Goal: Use online tool/utility: Utilize a website feature to perform a specific function

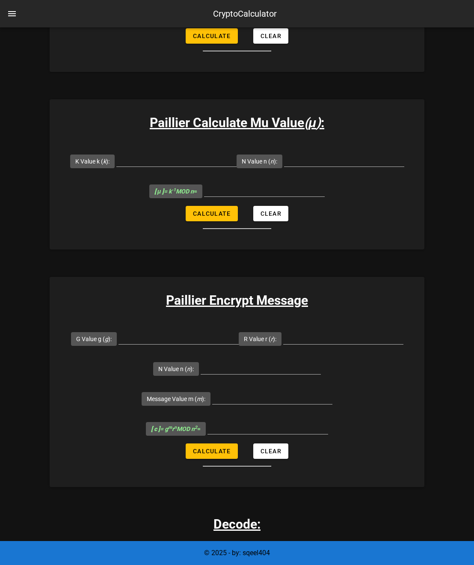
scroll to position [543, 0]
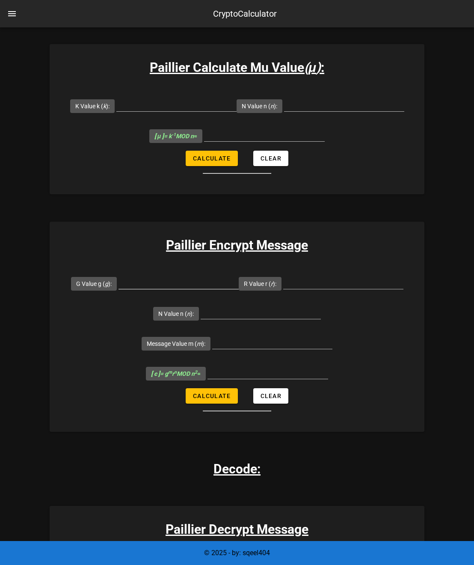
click at [196, 282] on input "G Value g ( g ):" at bounding box center [179, 282] width 120 height 14
type input "7019"
click at [352, 278] on input "R Value r ( r ):" at bounding box center [343, 282] width 120 height 14
type input "71"
click at [301, 311] on input "N Value n ( n ):" at bounding box center [261, 312] width 120 height 14
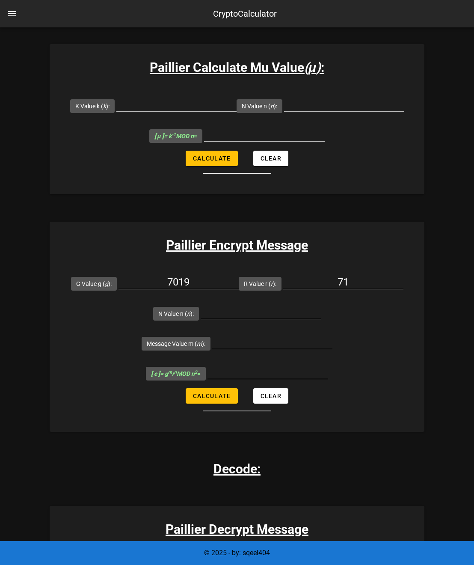
click at [267, 314] on input "N Value n ( n ):" at bounding box center [261, 312] width 120 height 14
paste input "6527"
type input "6527"
click at [241, 337] on input "Message Value m ( m ):" at bounding box center [272, 342] width 120 height 14
type input "256"
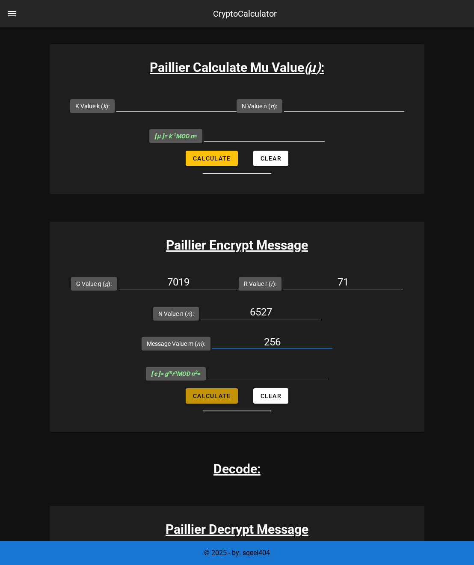
click at [212, 393] on span "Calculate" at bounding box center [212, 395] width 38 height 7
type input "22787030"
click at [288, 369] on input "22787030" at bounding box center [268, 372] width 121 height 14
click at [270, 396] on span "Clear" at bounding box center [270, 395] width 21 height 7
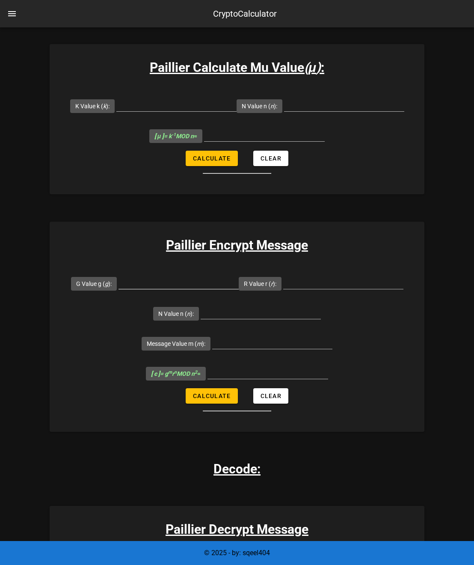
click at [171, 283] on input "G Value g ( g ):" at bounding box center [179, 282] width 120 height 14
type input "7019"
click at [321, 285] on input "R Value r ( r ):" at bounding box center [343, 282] width 120 height 14
type input "72"
click at [232, 312] on input "N Value n ( n ):" at bounding box center [261, 312] width 120 height 14
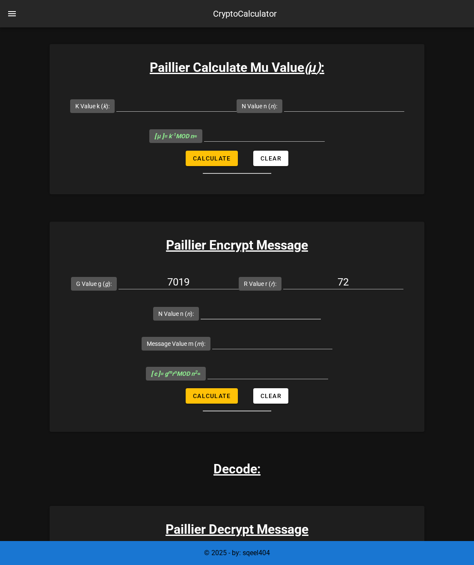
click at [261, 312] on input "N Value n ( n ):" at bounding box center [261, 312] width 120 height 14
paste input "6527"
type input "6527"
click at [291, 348] on input "Message Value m ( m ):" at bounding box center [272, 342] width 120 height 14
paste input "256"
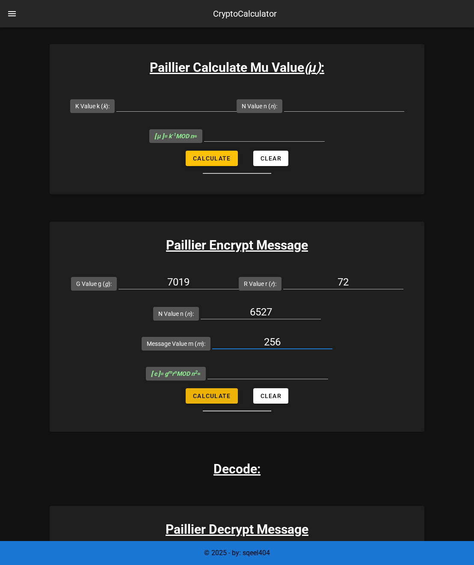
type input "256"
click at [226, 397] on span "Calculate" at bounding box center [212, 395] width 38 height 7
type input "6155676"
click at [351, 283] on input "72" at bounding box center [343, 282] width 120 height 14
type input "73"
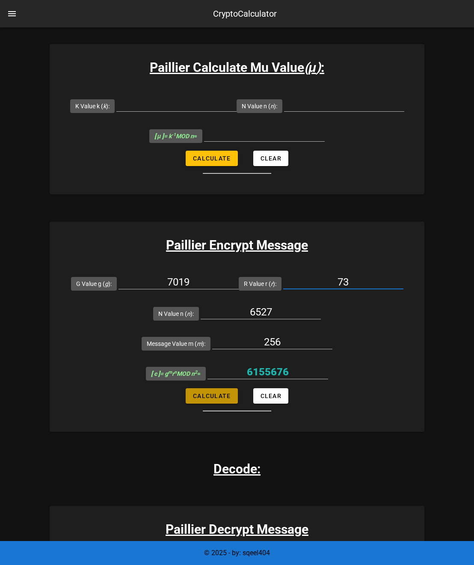
click at [213, 395] on span "Calculate" at bounding box center [212, 395] width 38 height 7
click at [214, 394] on span "Calculate" at bounding box center [212, 395] width 38 height 7
type input "26435665"
click at [353, 275] on input "73" at bounding box center [343, 282] width 120 height 14
type input "72"
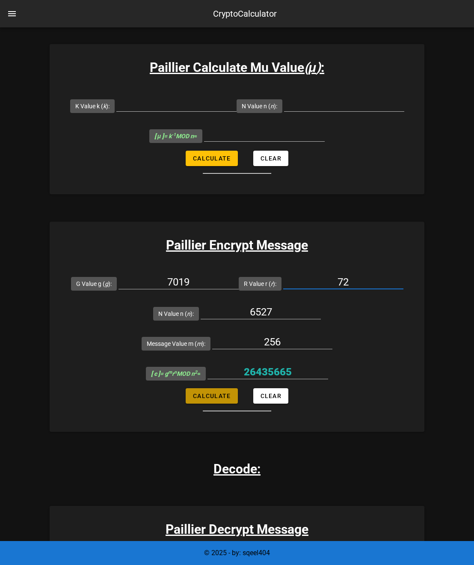
click at [202, 390] on button "Calculate" at bounding box center [212, 395] width 52 height 15
click at [254, 368] on input "6155676" at bounding box center [268, 372] width 121 height 14
click at [334, 368] on form "G Value g ( g ): 7019 R Value r ( r ): 72 N Value n ( n ): 6527 Message Value m…" at bounding box center [237, 339] width 375 height 143
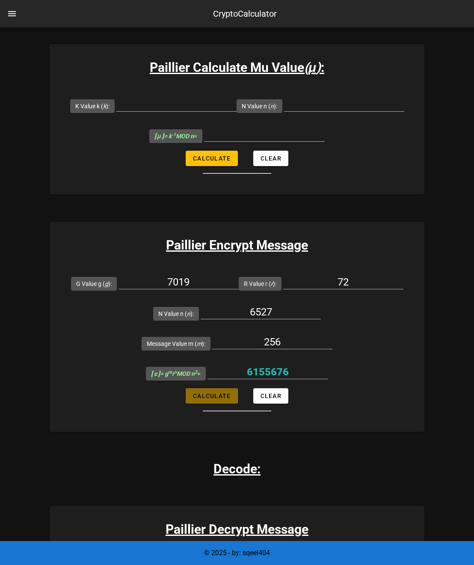
click at [218, 397] on span "Calculate" at bounding box center [212, 395] width 38 height 7
type input "6155676"
click at [345, 286] on input "72" at bounding box center [343, 282] width 120 height 14
type input "73"
click at [210, 398] on span "Calculate" at bounding box center [212, 395] width 38 height 7
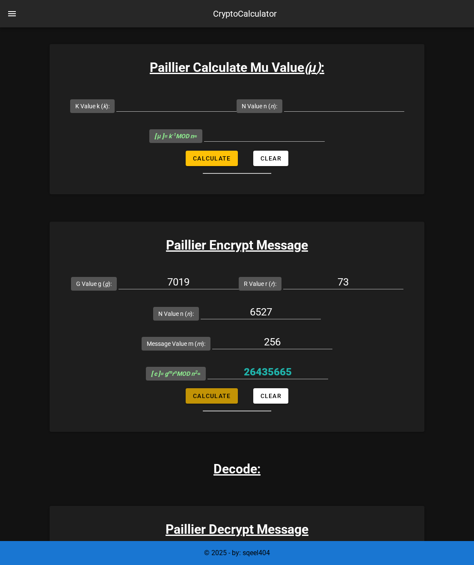
click at [210, 398] on span "Calculate" at bounding box center [212, 395] width 38 height 7
type input "26435665"
click at [250, 376] on input "26435665" at bounding box center [268, 372] width 121 height 14
click at [253, 374] on input "26435665" at bounding box center [268, 372] width 121 height 14
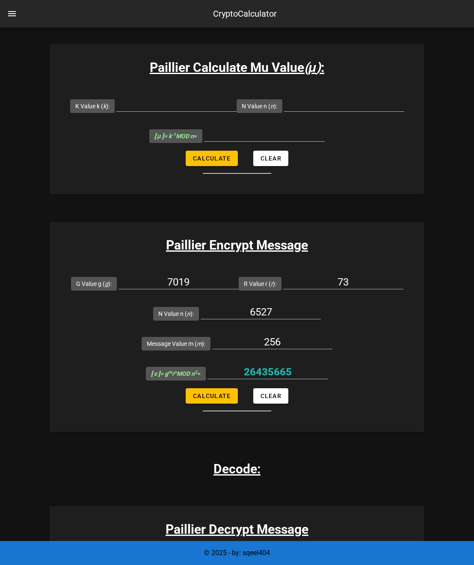
click at [107, 380] on form "G Value g ( g ): 7019 R Value r ( r ): 73 N Value n ( n ): 6527 Message Value m…" at bounding box center [237, 339] width 375 height 143
click at [362, 280] on input "73" at bounding box center [343, 282] width 120 height 14
type input "74"
click at [208, 402] on button "Calculate" at bounding box center [212, 395] width 52 height 15
type input "5713316"
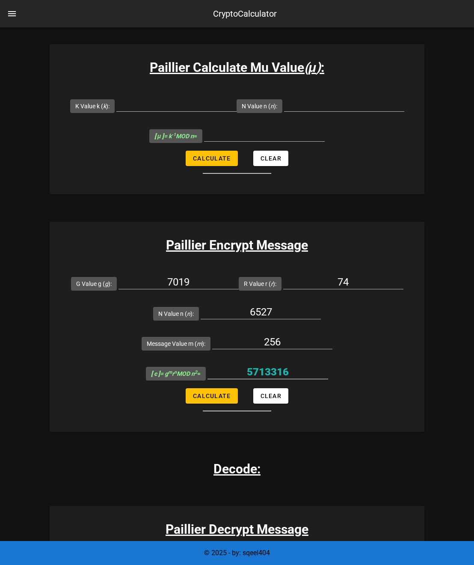
click at [251, 379] on div "5713316" at bounding box center [268, 372] width 121 height 14
click at [253, 377] on input "5713316" at bounding box center [268, 372] width 121 height 14
click at [261, 369] on input "5713316" at bounding box center [268, 372] width 121 height 14
click at [109, 388] on form "G Value g ( g ): 7019 R Value r ( r ): 74 N Value n ( n ): 6527 Message Value m…" at bounding box center [237, 339] width 375 height 143
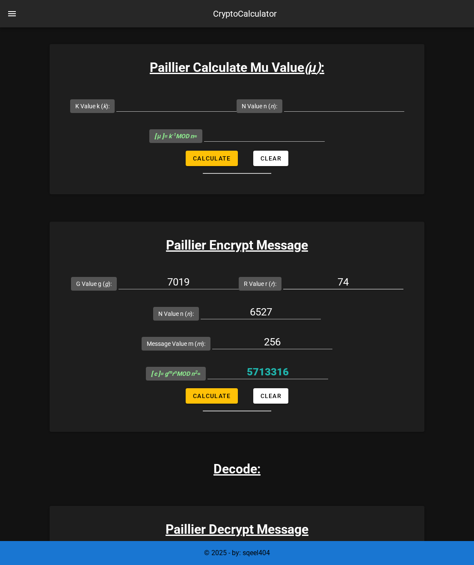
click at [354, 289] on div "74" at bounding box center [343, 286] width 120 height 23
click at [353, 282] on input "74" at bounding box center [343, 282] width 120 height 14
click at [352, 285] on input "74" at bounding box center [343, 282] width 120 height 14
type input "76"
click at [283, 343] on input "256" at bounding box center [272, 342] width 120 height 14
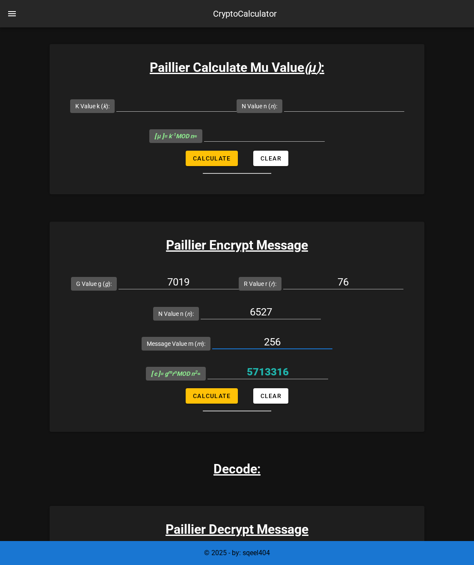
click at [283, 343] on input "256" at bounding box center [272, 342] width 120 height 14
type input "16"
click at [214, 389] on button "Calculate" at bounding box center [212, 395] width 52 height 15
type input "22037180"
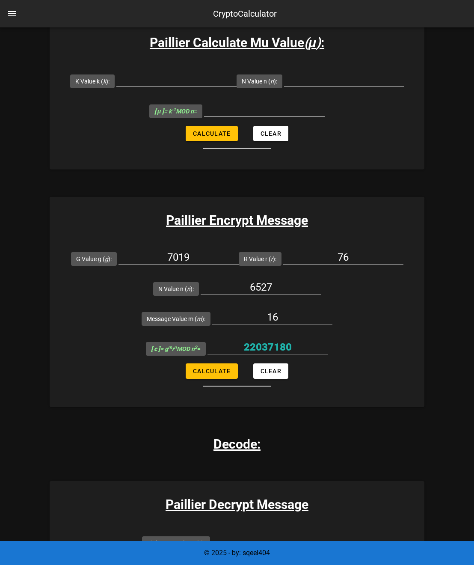
scroll to position [586, 0]
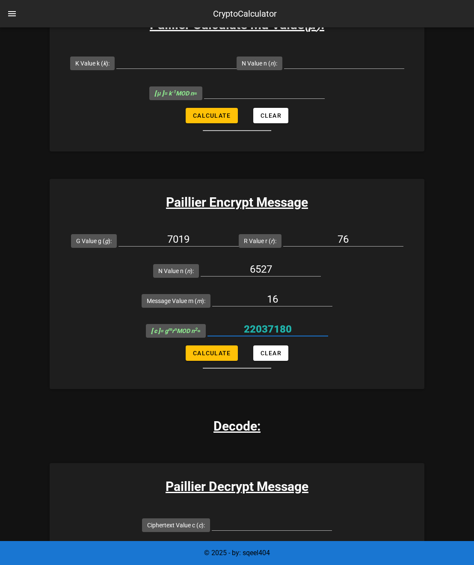
click at [263, 324] on input "22037180" at bounding box center [268, 329] width 121 height 14
click at [382, 360] on form "G Value g ( g ): 7019 R Value r ( r ): 76 N Value n ( n ): 6527 Message Value m…" at bounding box center [237, 297] width 375 height 143
click at [353, 240] on input "76" at bounding box center [343, 239] width 120 height 14
type input "77"
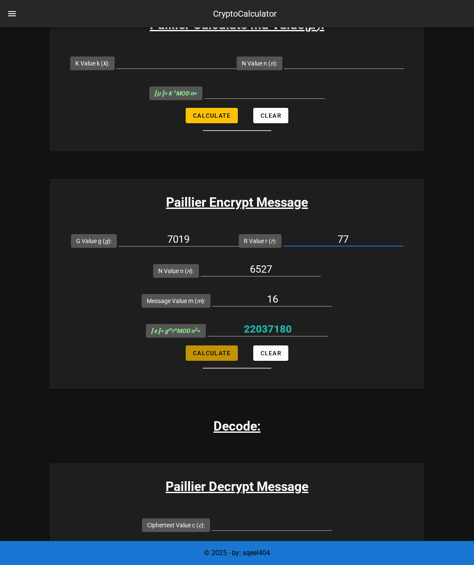
click at [226, 354] on span "Calculate" at bounding box center [212, 353] width 38 height 7
type input "30448834"
click at [289, 330] on input "30448834" at bounding box center [268, 329] width 121 height 14
click at [341, 362] on form "G Value g ( g ): 7019 R Value r ( r ): 77 N Value n ( n ): 6527 Message Value m…" at bounding box center [237, 297] width 375 height 143
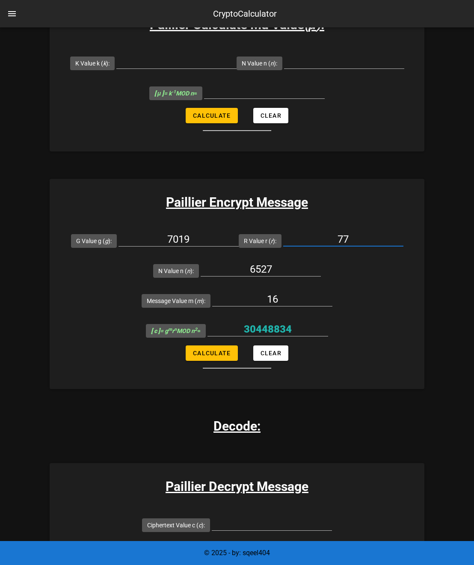
click at [370, 244] on input "77" at bounding box center [343, 239] width 120 height 14
type input "78"
click at [293, 307] on div "16" at bounding box center [272, 303] width 120 height 23
click at [293, 302] on input "16" at bounding box center [272, 299] width 120 height 14
type input "1"
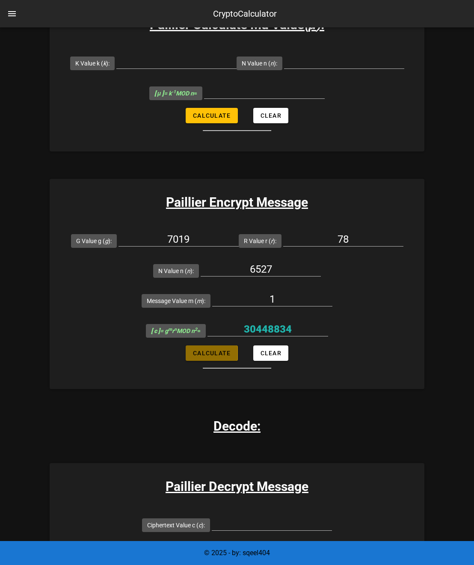
click at [233, 350] on button "Calculate" at bounding box center [212, 352] width 52 height 15
type input "35591"
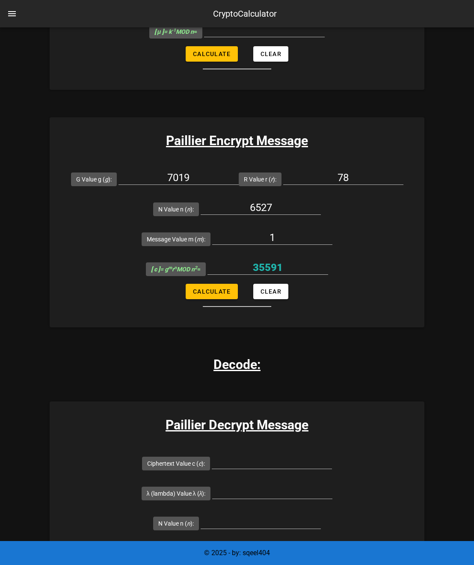
scroll to position [672, 0]
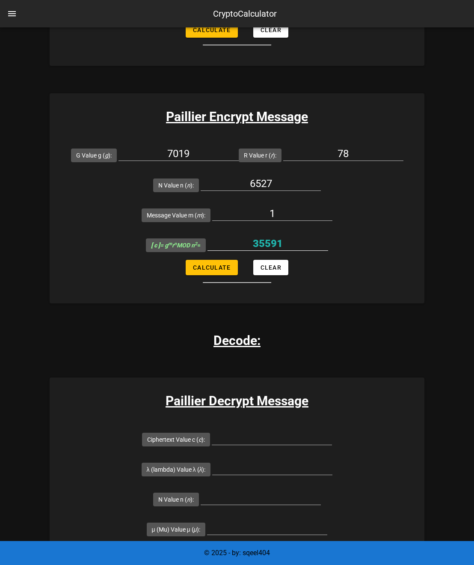
click at [273, 244] on input "35591" at bounding box center [268, 244] width 121 height 14
click at [373, 341] on div "Paillier Crypto Calculator Basic Paillier Encryption/Decryption Calculation exa…" at bounding box center [237, 156] width 375 height 1590
click at [358, 154] on input "78" at bounding box center [343, 154] width 120 height 14
type input "79"
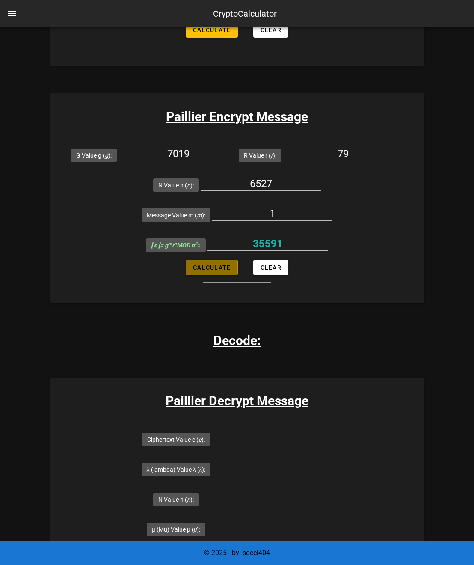
click at [205, 264] on span "Calculate" at bounding box center [212, 267] width 38 height 7
type input "31639803"
click at [281, 244] on input "31639803" at bounding box center [268, 244] width 121 height 14
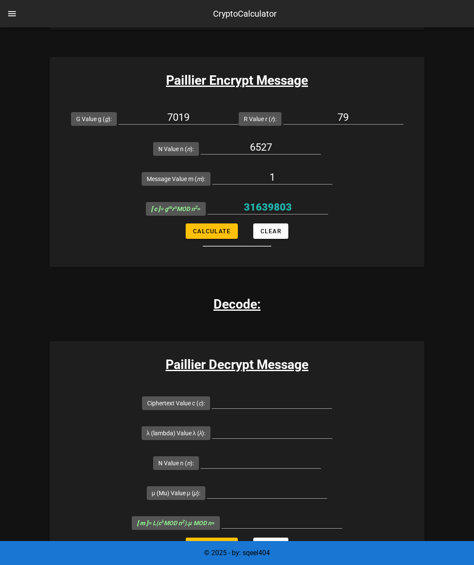
scroll to position [715, 0]
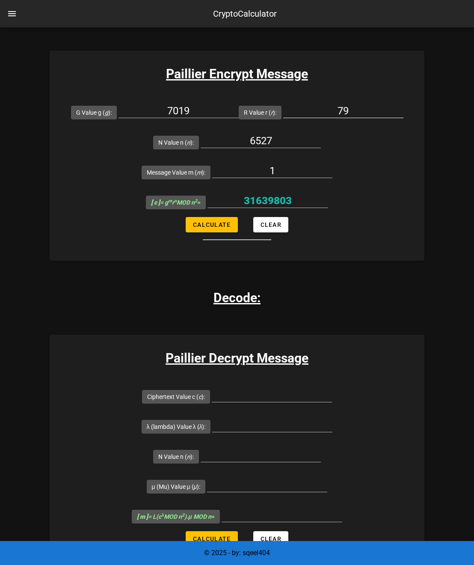
click at [369, 113] on input "79" at bounding box center [343, 111] width 120 height 14
type input "7"
type input "80"
click at [218, 222] on span "Calculate" at bounding box center [212, 224] width 38 height 7
type input "28502453"
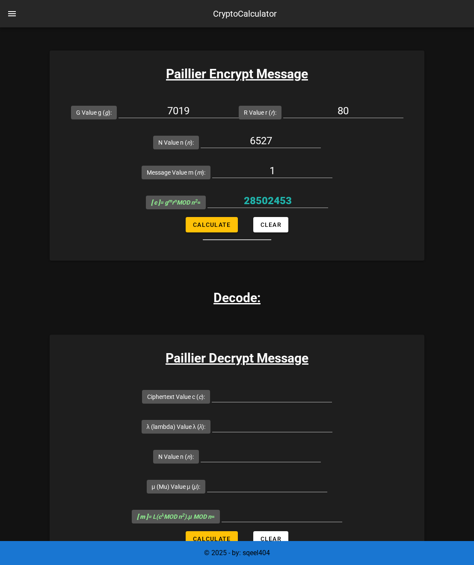
click at [264, 188] on div "[ c ] = g m r n MOD n 2 = 28502453" at bounding box center [237, 202] width 182 height 30
click at [270, 199] on input "28502453" at bounding box center [268, 201] width 121 height 14
click at [84, 250] on div "Paillier Encrypt Message G Value g ( g ): 7019 R Value r ( r ): 80 N Value n ( …" at bounding box center [237, 155] width 375 height 210
click at [360, 111] on input "80" at bounding box center [343, 111] width 120 height 14
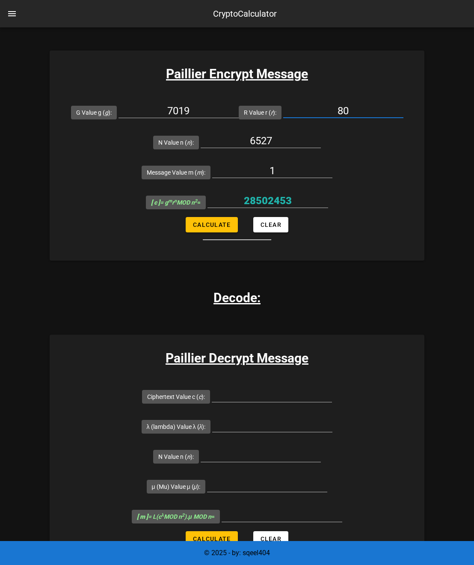
click at [360, 111] on input "80" at bounding box center [343, 111] width 120 height 14
type input "76"
click at [265, 178] on div "1" at bounding box center [272, 175] width 120 height 23
click at [285, 169] on input "1" at bounding box center [272, 171] width 120 height 14
type input "16"
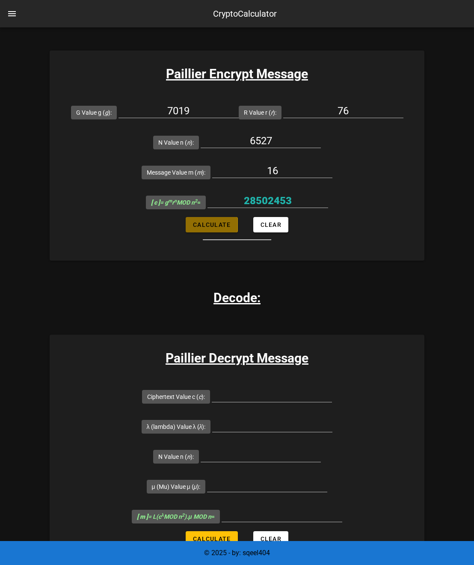
click at [226, 218] on button "Calculate" at bounding box center [212, 224] width 52 height 15
type input "22037180"
click at [281, 202] on input "22037180" at bounding box center [268, 201] width 121 height 14
click at [351, 118] on div "76" at bounding box center [343, 115] width 120 height 23
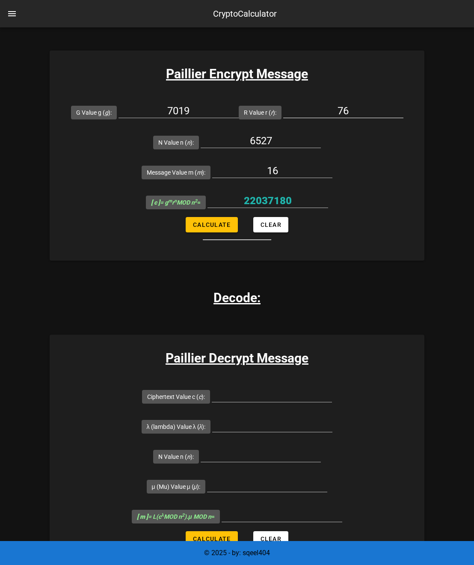
click at [352, 116] on input "76" at bounding box center [343, 111] width 120 height 14
type input "75"
click at [226, 220] on button "Calculate" at bounding box center [212, 224] width 52 height 15
type input "35730009"
click at [280, 202] on input "35730009" at bounding box center [268, 201] width 121 height 14
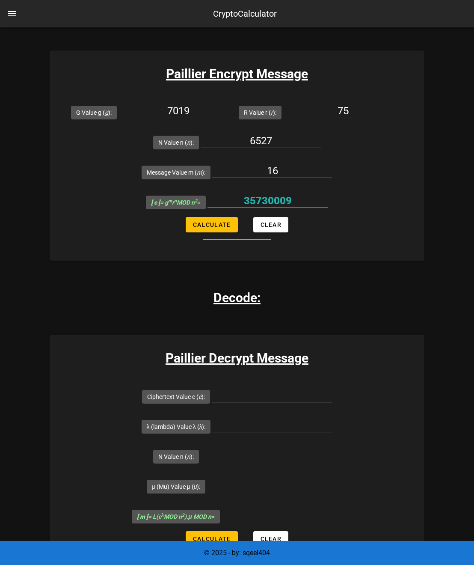
click at [280, 202] on input "35730009" at bounding box center [268, 201] width 121 height 14
click at [356, 297] on div "Paillier Crypto Calculator Basic Paillier Encryption/Decryption Calculation exa…" at bounding box center [237, 113] width 375 height 1590
